Goal: Transaction & Acquisition: Subscribe to service/newsletter

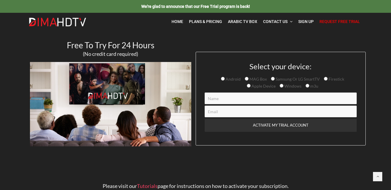
click at [226, 78] on span "Android" at bounding box center [233, 79] width 16 height 5
click at [225, 78] on input "Android" at bounding box center [223, 79] width 4 height 4
radio input "true"
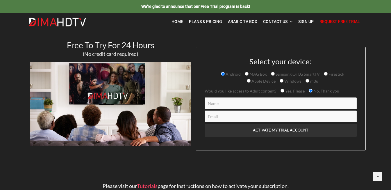
click at [225, 117] on input "Contact form" at bounding box center [281, 117] width 152 height 12
paste input "lalaudec@gmail.com"
type input "lalaudec@gmail.com"
click at [223, 100] on input "Contact form" at bounding box center [281, 103] width 152 height 12
type input "L"
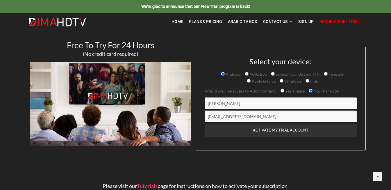
drag, startPoint x: 226, startPoint y: 104, endPoint x: 198, endPoint y: 105, distance: 28.0
click at [198, 105] on div "Select your device: Android MAG Box Samsung Or LG SmartTV Firestick Apple Devic…" at bounding box center [281, 99] width 170 height 104
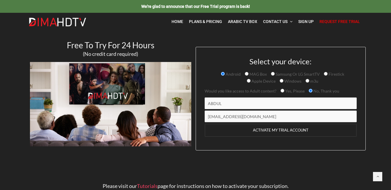
type input "ABDUL"
click at [222, 127] on input "ACTIVATE MY TRIAL ACCOUNT" at bounding box center [281, 130] width 152 height 13
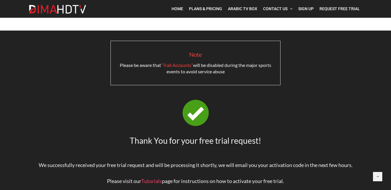
scroll to position [56, 0]
